Goal: Check status: Check status

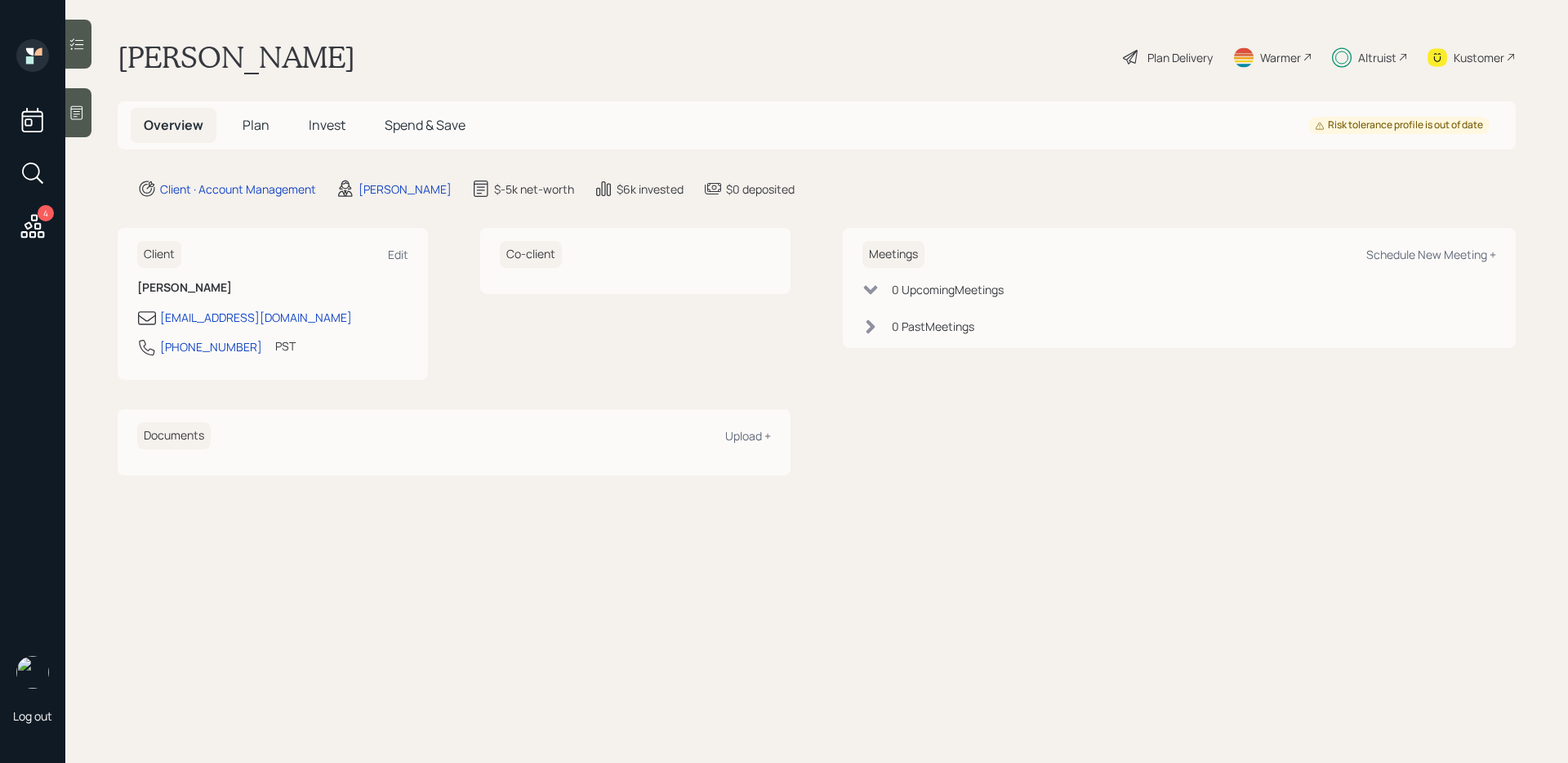
click at [310, 133] on span "Invest" at bounding box center [326, 125] width 37 height 18
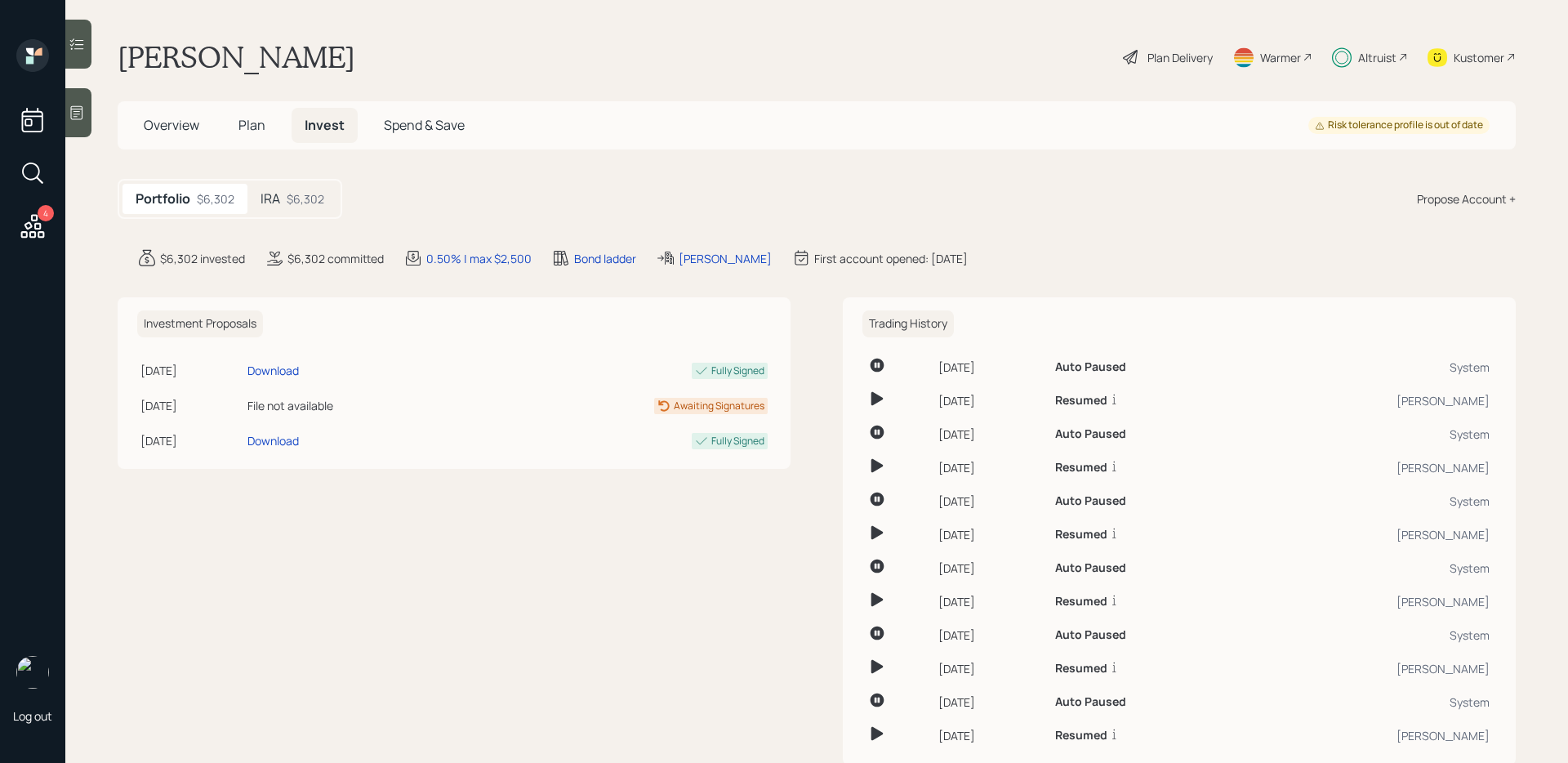
click at [295, 194] on div "$6,302" at bounding box center [306, 199] width 38 height 17
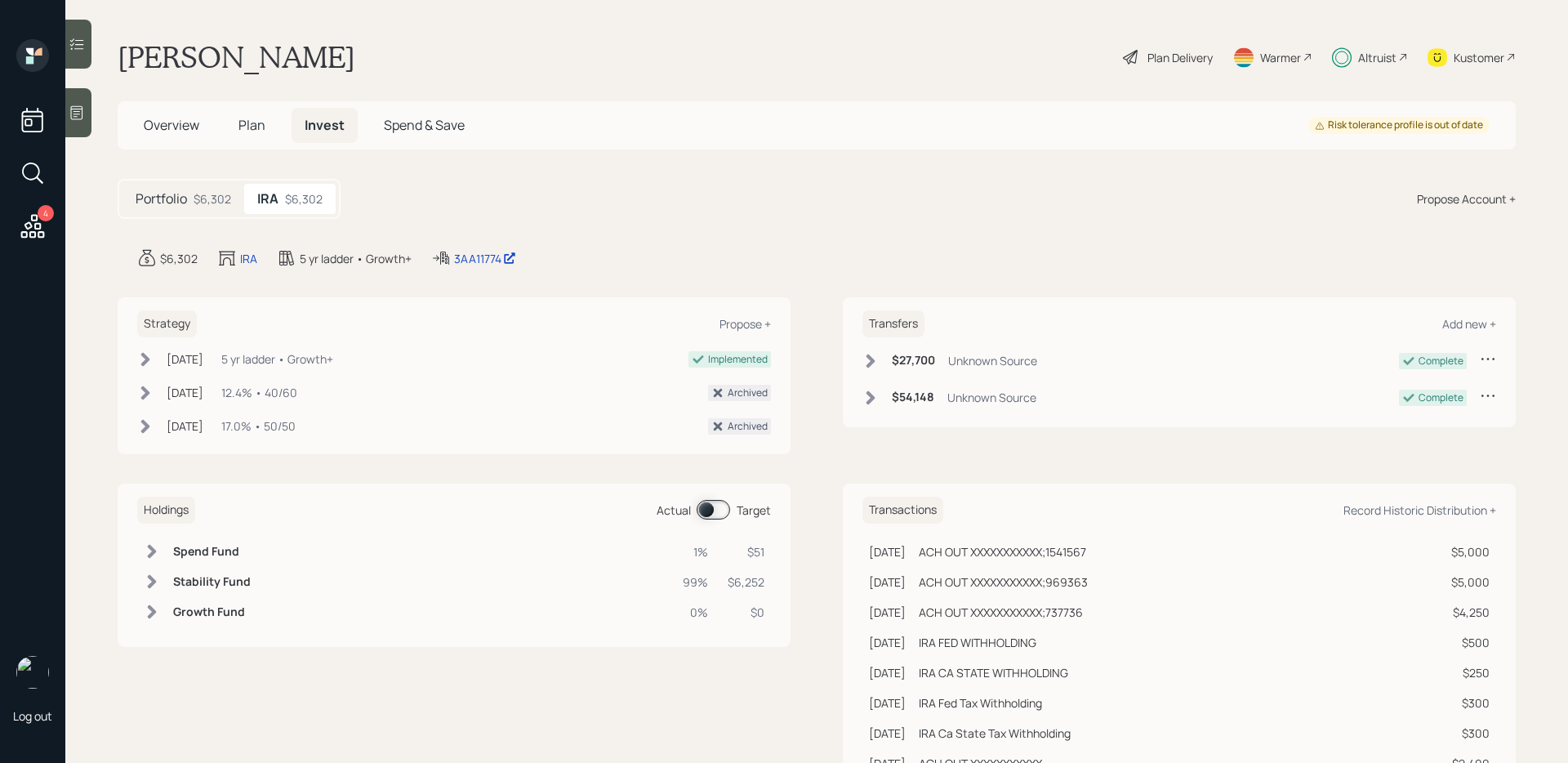
click at [714, 510] on span at bounding box center [713, 509] width 33 height 20
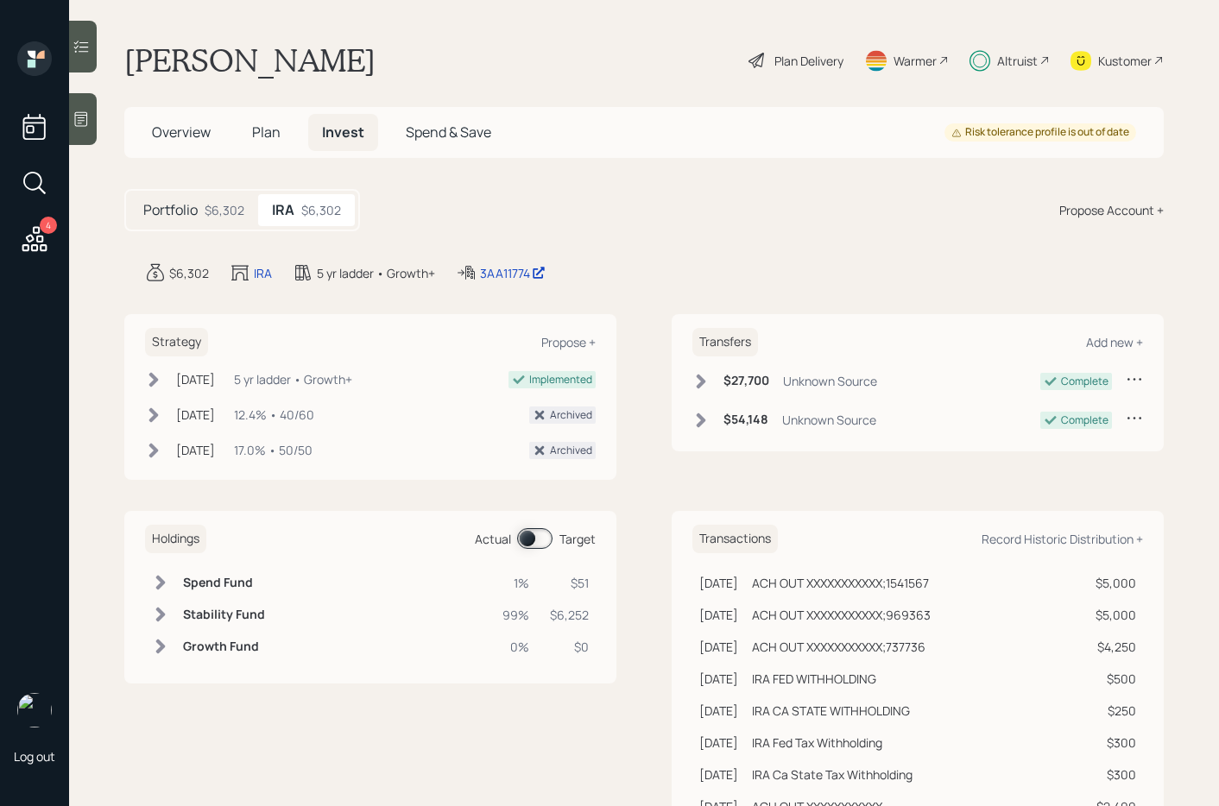
click at [39, 241] on icon at bounding box center [34, 238] width 25 height 25
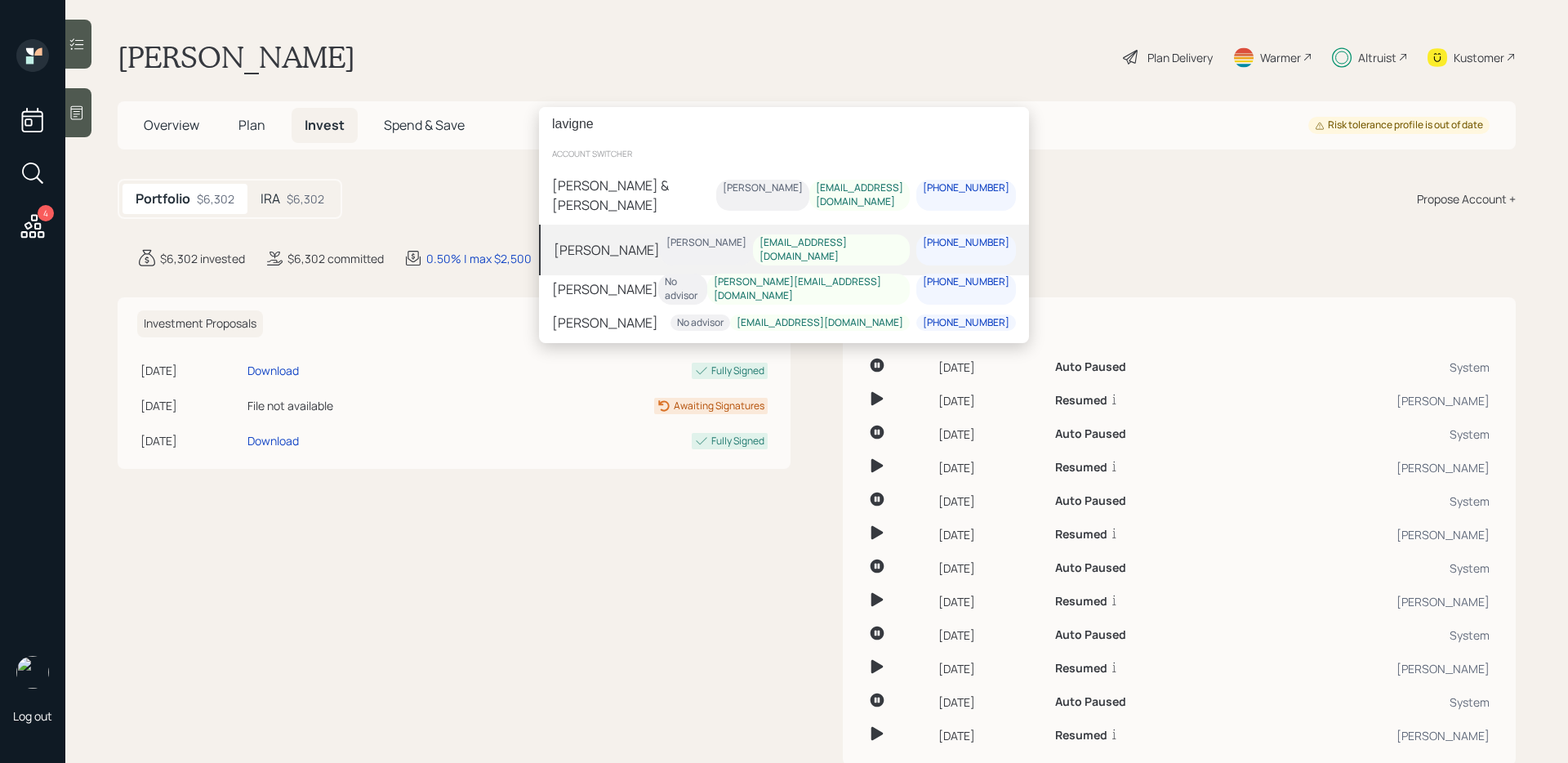
type input "lavigne"
